Goal: Navigation & Orientation: Find specific page/section

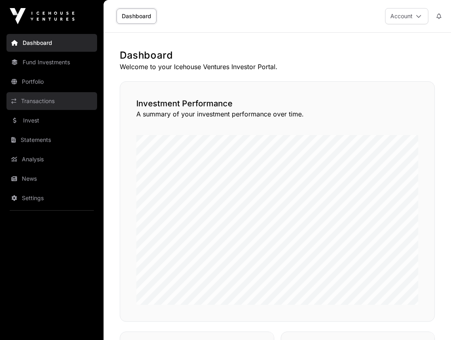
click at [51, 102] on link "Transactions" at bounding box center [51, 101] width 91 height 18
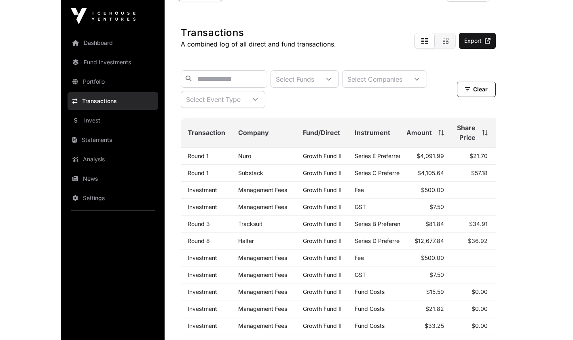
scroll to position [25, 0]
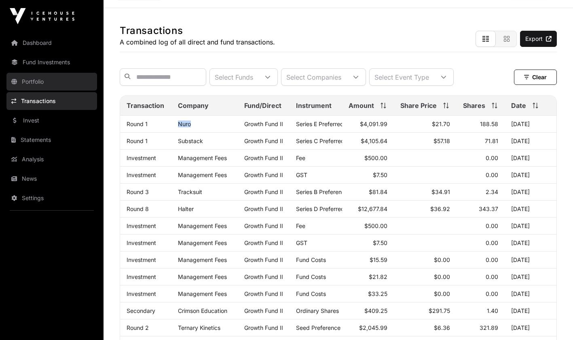
click at [56, 86] on link "Portfolio" at bounding box center [51, 82] width 91 height 18
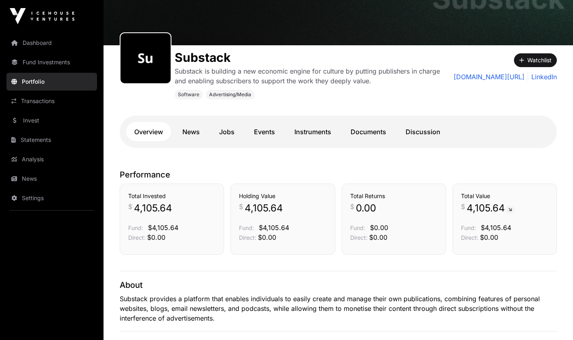
scroll to position [67, 0]
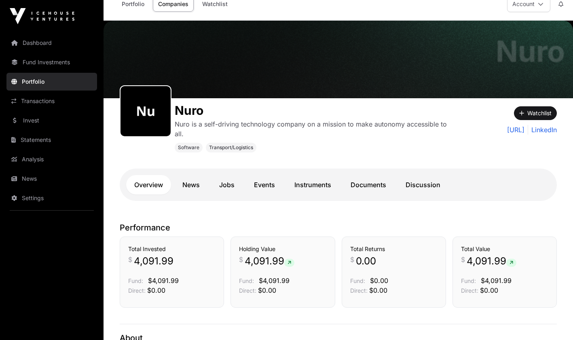
scroll to position [18, 0]
